Goal: Transaction & Acquisition: Purchase product/service

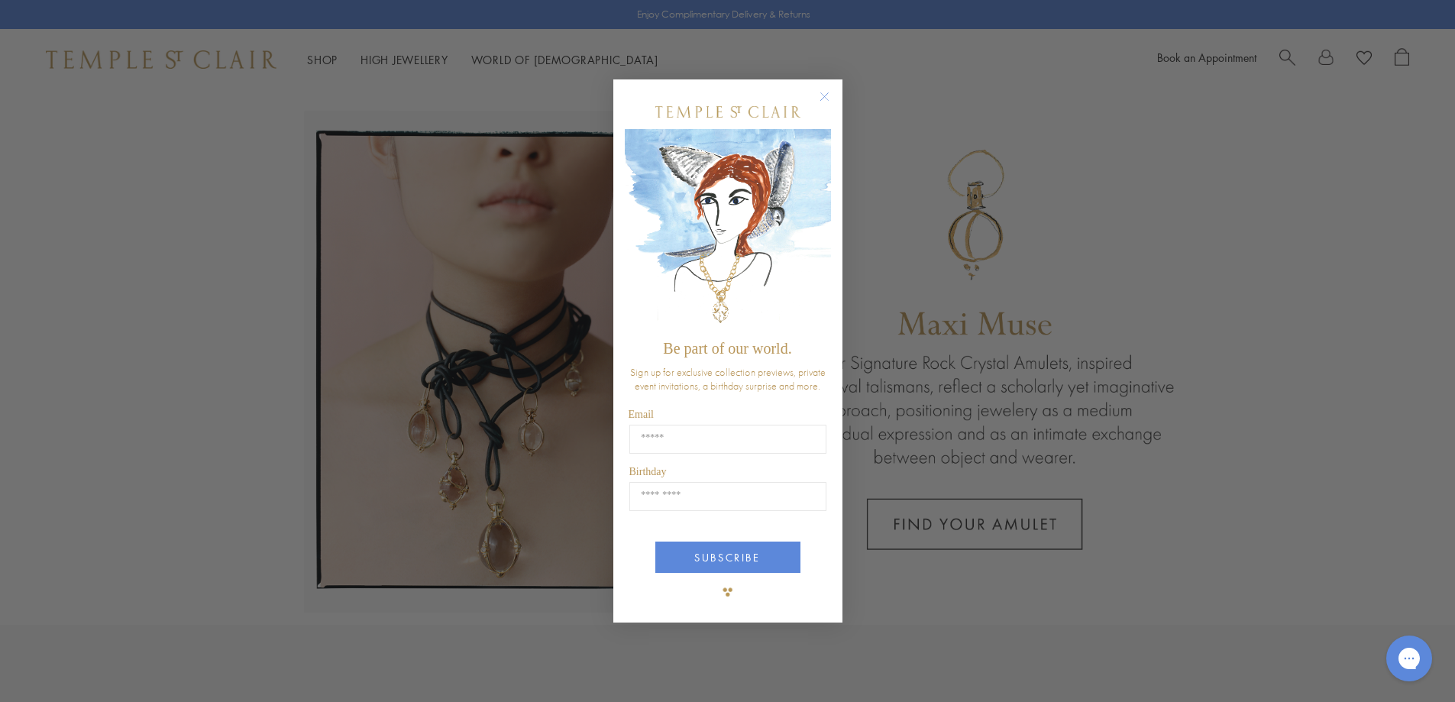
click at [823, 100] on circle "Close dialog" at bounding box center [824, 96] width 18 height 18
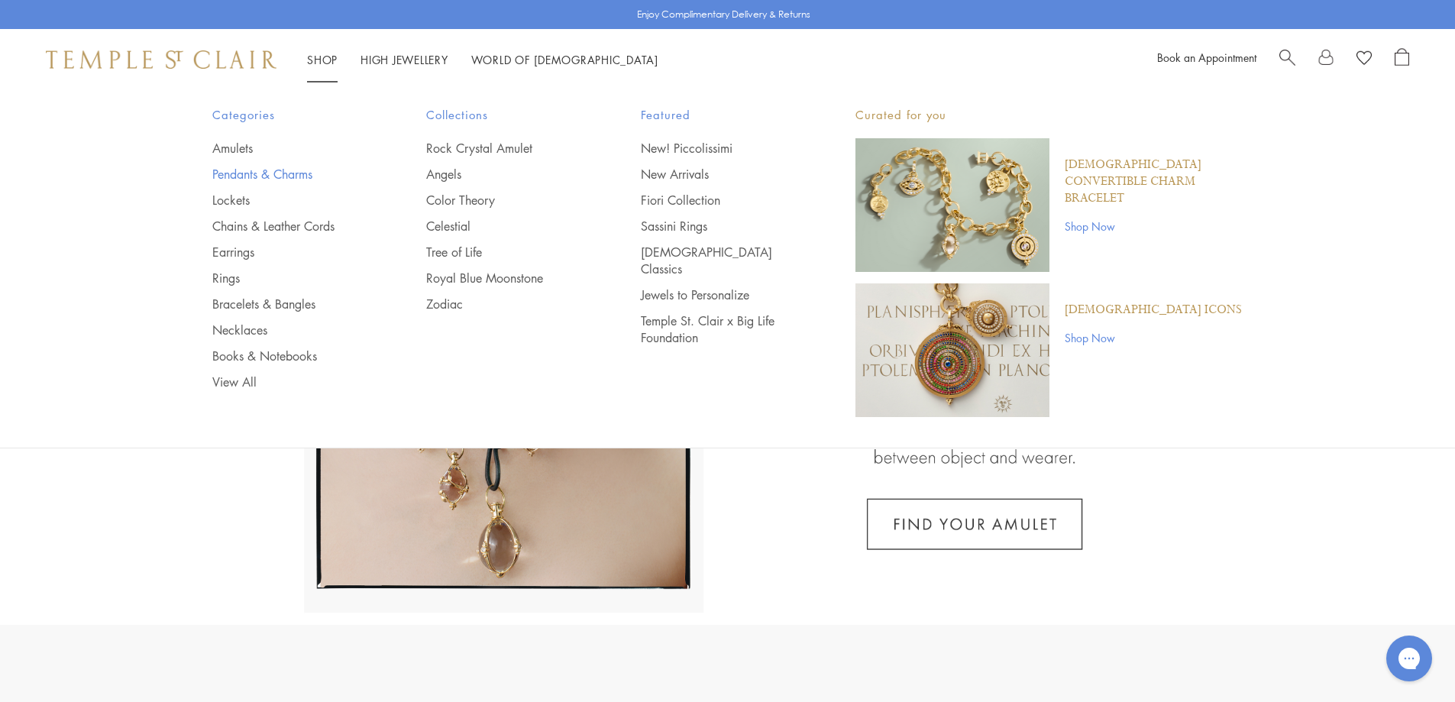
click at [238, 175] on link "Pendants & Charms" at bounding box center [289, 174] width 154 height 17
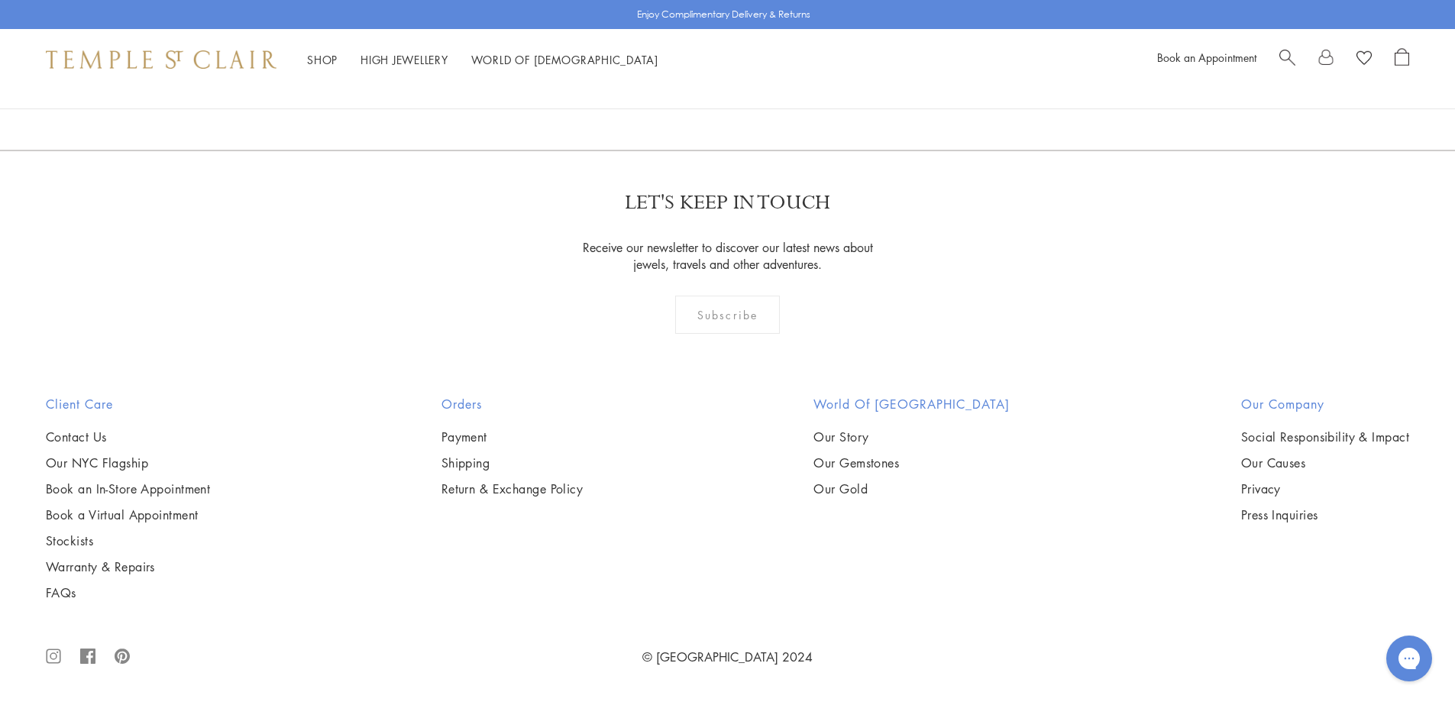
scroll to position [12298, 0]
click at [707, 89] on link "2" at bounding box center [703, 68] width 50 height 42
click at [0, 0] on img at bounding box center [0, 0] width 0 height 0
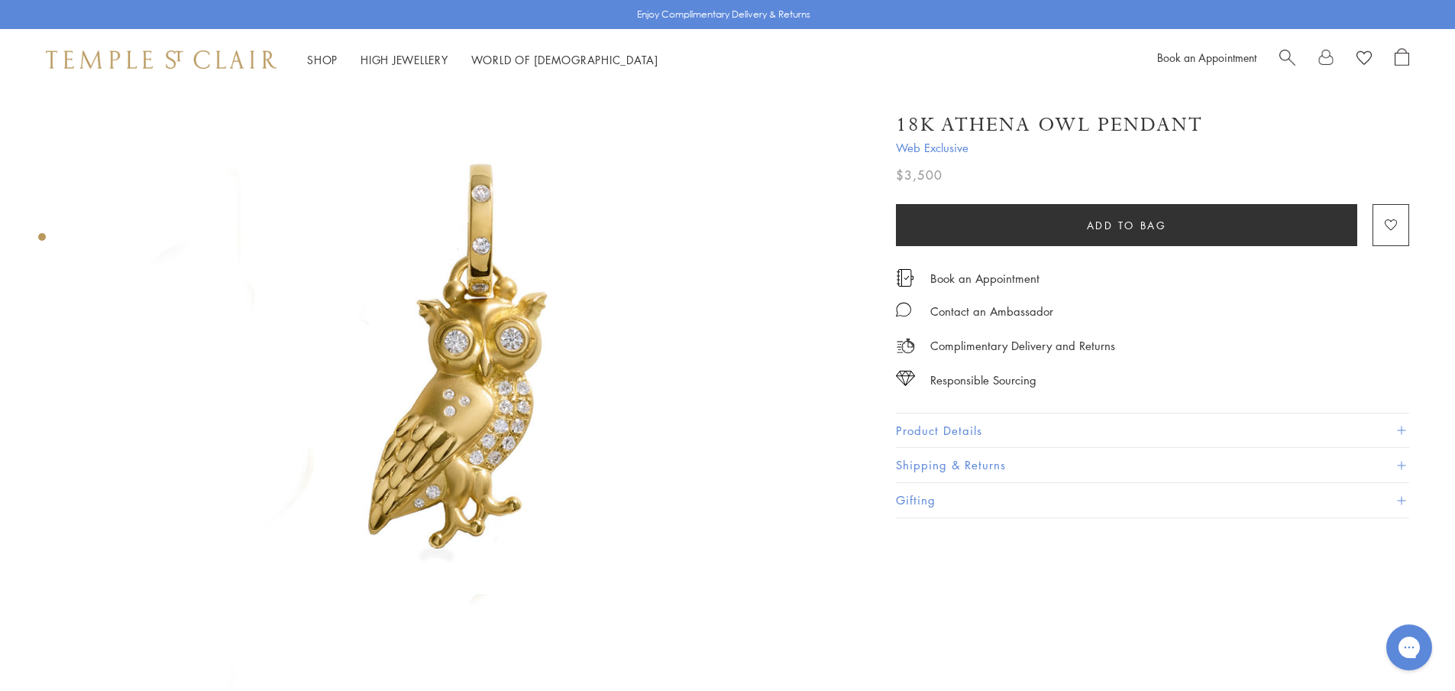
scroll to position [76, 0]
